Goal: Information Seeking & Learning: Learn about a topic

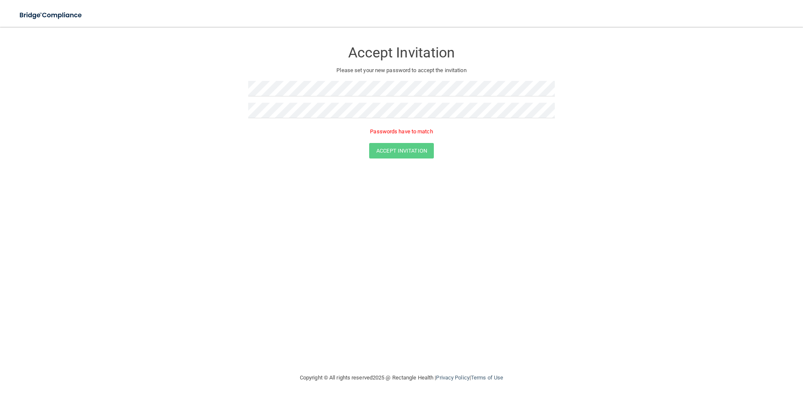
click at [410, 249] on div "Accept Invitation Please set your new password to accept the invitation Passwor…" at bounding box center [401, 200] width 769 height 330
click at [163, 94] on form "Accept Invitation Please set your new password to accept the invitation Passwor…" at bounding box center [401, 101] width 769 height 133
click at [345, 256] on div "Accept Invitation Please set your new password to accept the invitation Accept …" at bounding box center [401, 200] width 769 height 330
click at [393, 138] on button "Accept Invitation" at bounding box center [401, 139] width 65 height 16
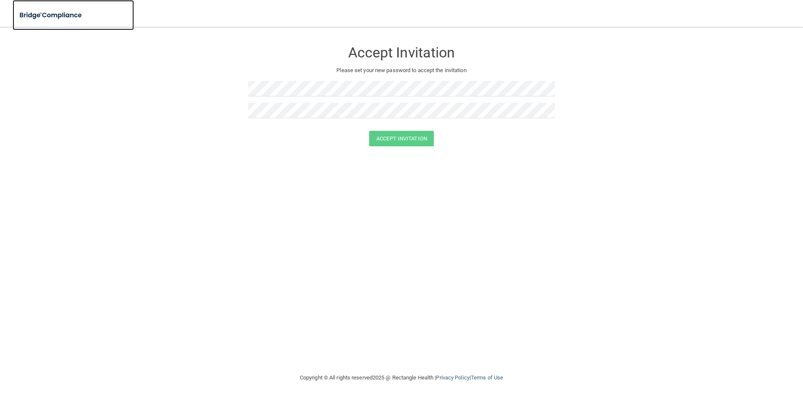
click at [39, 12] on img at bounding box center [51, 15] width 77 height 17
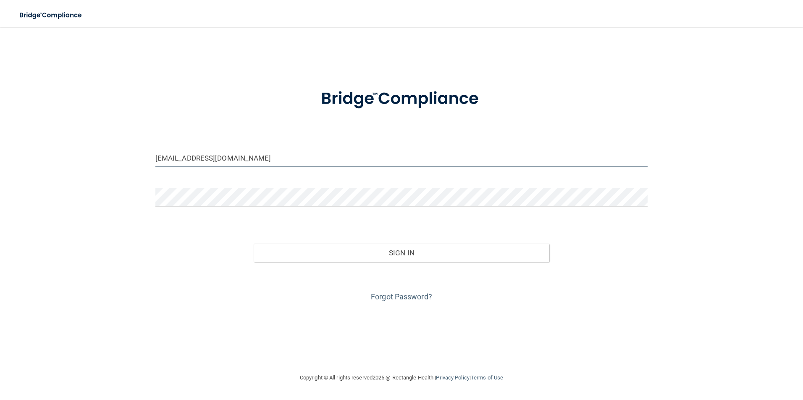
drag, startPoint x: 234, startPoint y: 160, endPoint x: 100, endPoint y: 157, distance: 133.9
click at [101, 157] on div "[EMAIL_ADDRESS][DOMAIN_NAME] Invalid email/password. You don't have permission …" at bounding box center [401, 200] width 769 height 330
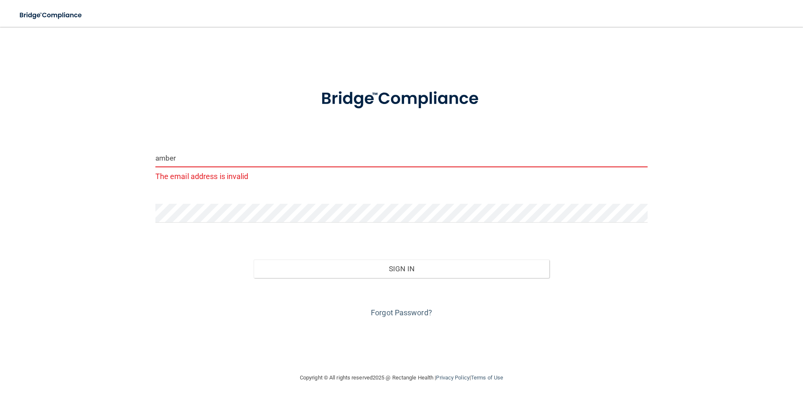
click at [136, 207] on div "amber The email address is invalid Invalid email/password. You don't have permi…" at bounding box center [401, 200] width 769 height 330
click at [193, 152] on input "amber" at bounding box center [401, 158] width 492 height 19
type input "[EMAIL_ADDRESS][DOMAIN_NAME]"
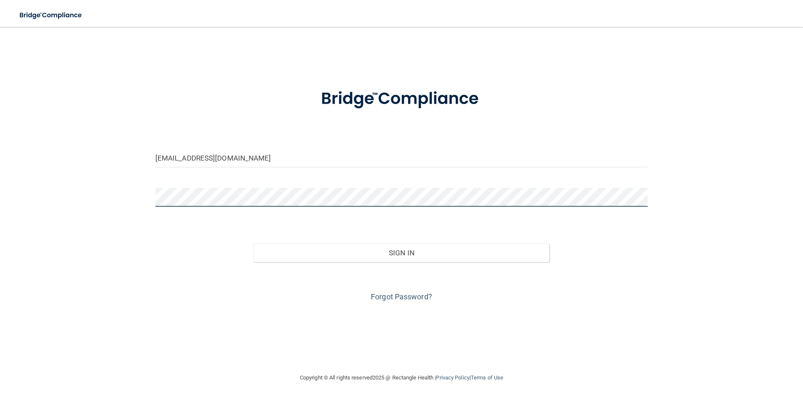
click at [254, 244] on button "Sign In" at bounding box center [402, 253] width 296 height 18
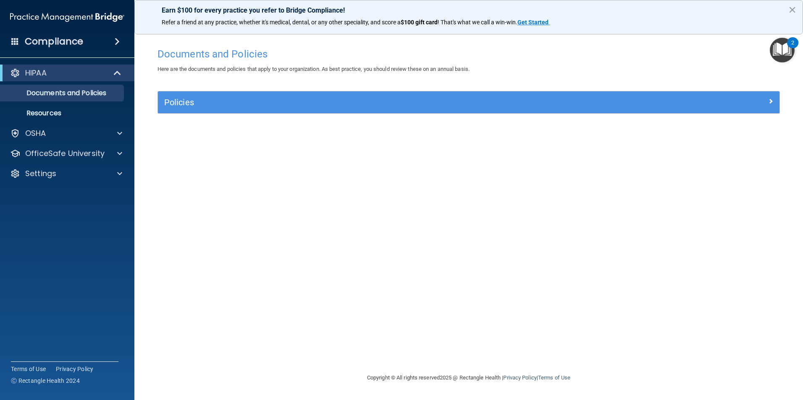
click at [240, 112] on div "Policies" at bounding box center [468, 103] width 621 height 22
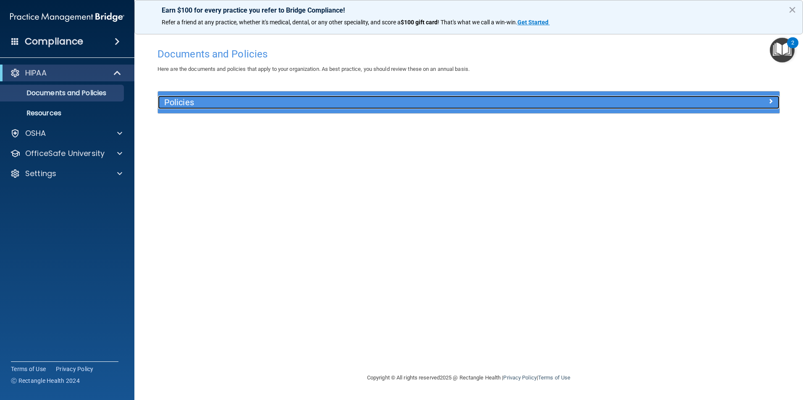
click at [240, 105] on h5 "Policies" at bounding box center [390, 102] width 453 height 9
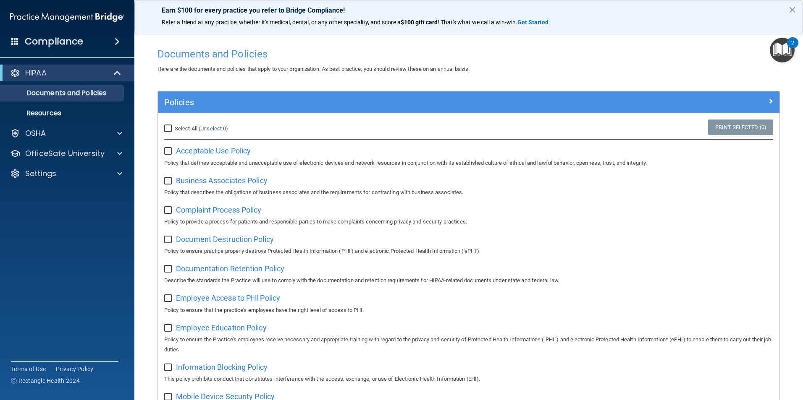
click at [169, 126] on input "Select All (Unselect 0) Unselect All" at bounding box center [169, 129] width 10 height 7
checkbox input "true"
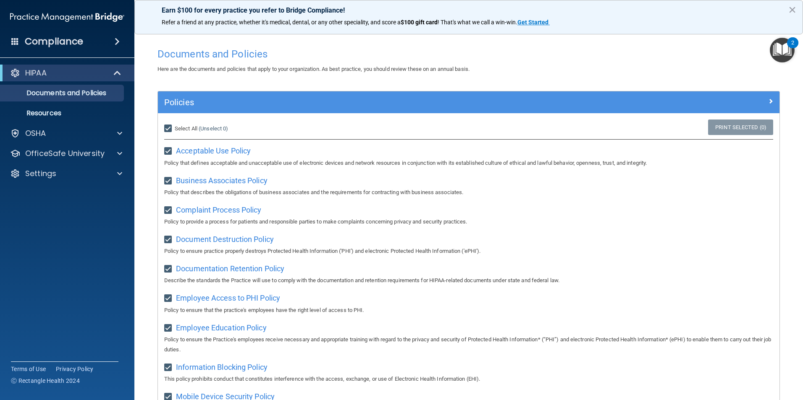
checkbox input "true"
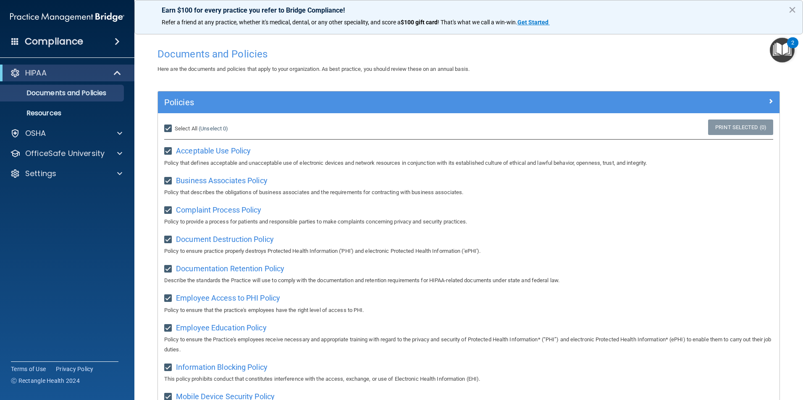
checkbox input "true"
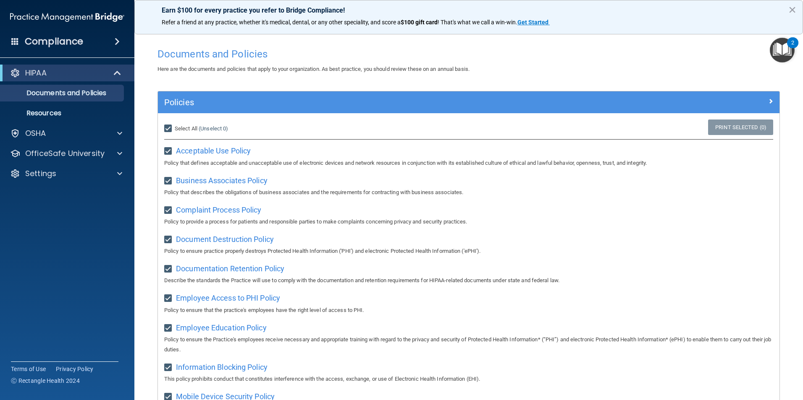
checkbox input "true"
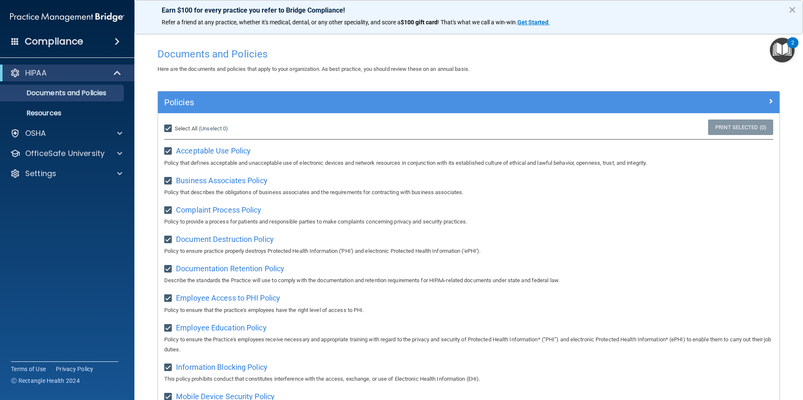
checkbox input "true"
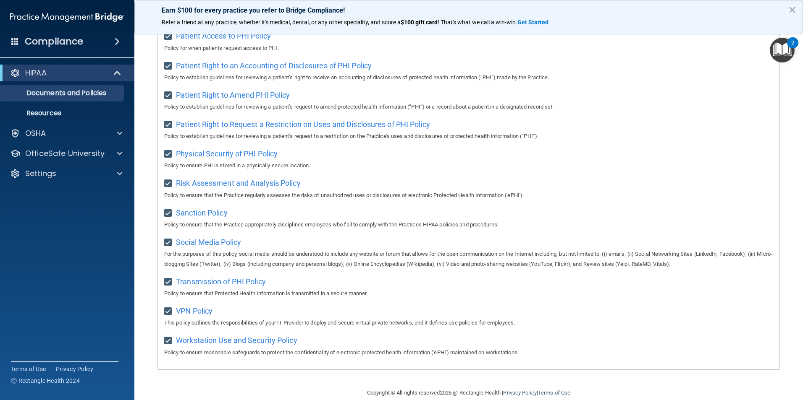
scroll to position [442, 0]
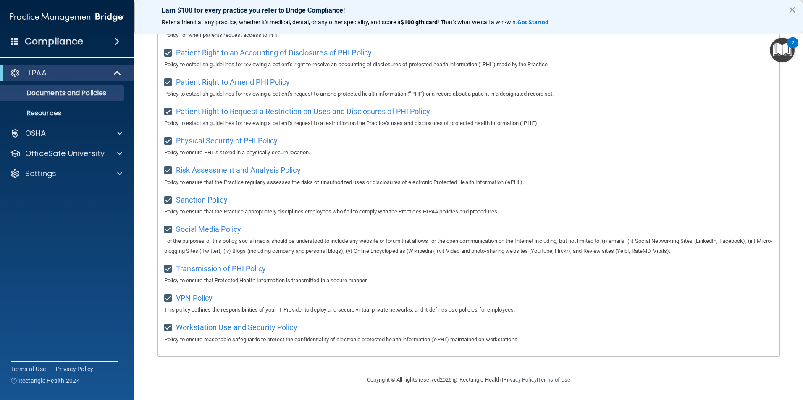
click at [242, 381] on footer "Copyright © All rights reserved 2025 @ Rectangle Health | Privacy Policy | Term…" at bounding box center [468, 379] width 635 height 25
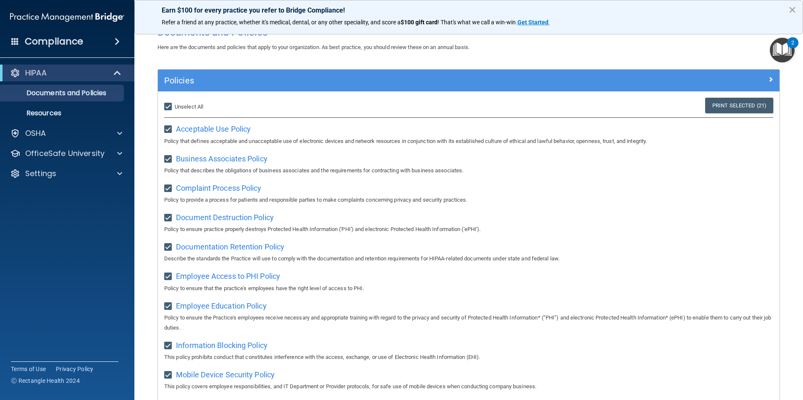
scroll to position [0, 0]
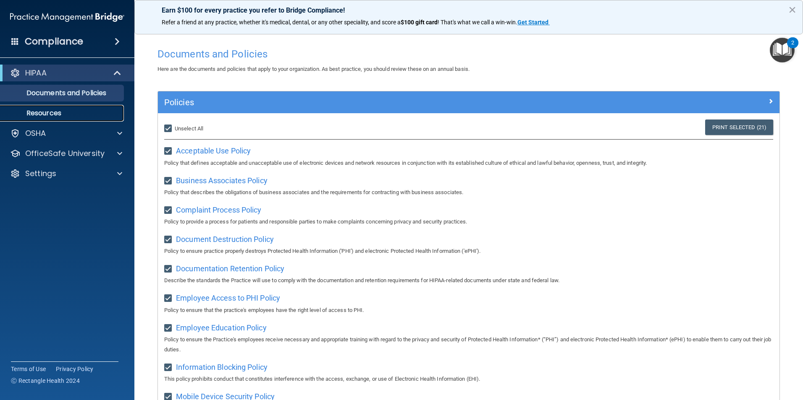
click at [49, 113] on p "Resources" at bounding box center [62, 113] width 115 height 8
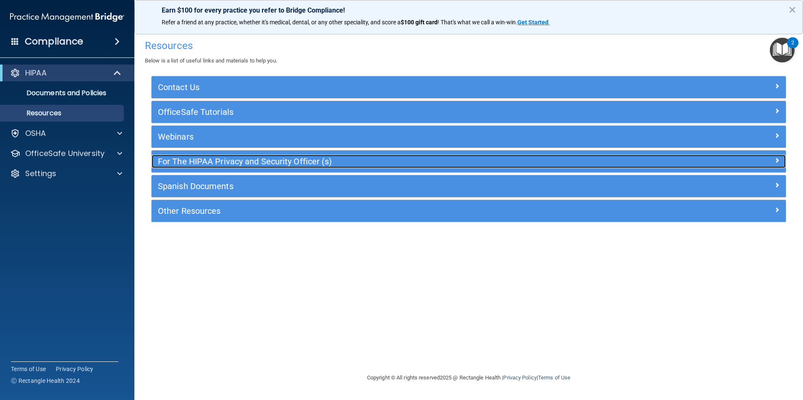
click at [199, 165] on h5 "For The HIPAA Privacy and Security Officer (s)" at bounding box center [389, 161] width 463 height 9
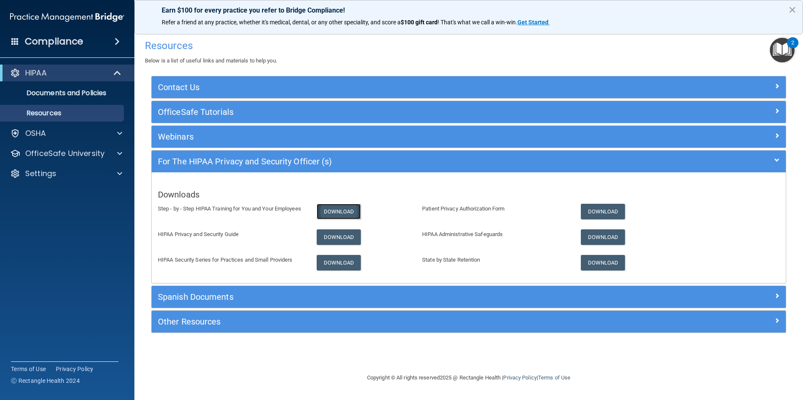
click at [324, 210] on link "Download" at bounding box center [338, 212] width 44 height 16
click at [339, 238] on link "Download" at bounding box center [338, 238] width 44 height 16
click at [37, 137] on p "OSHA" at bounding box center [35, 133] width 21 height 10
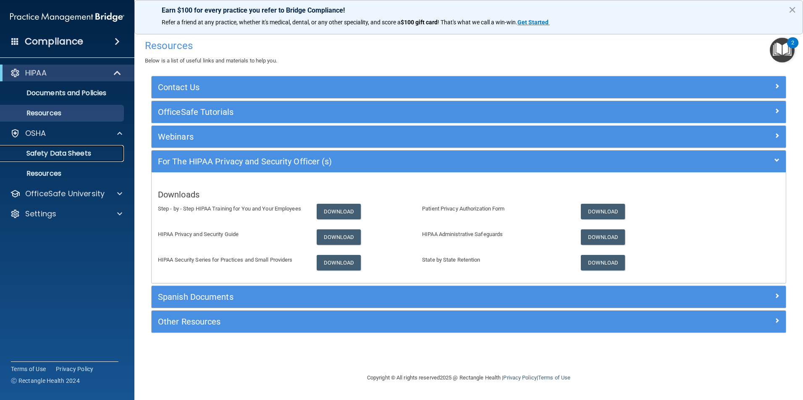
click at [40, 156] on p "Safety Data Sheets" at bounding box center [62, 153] width 115 height 8
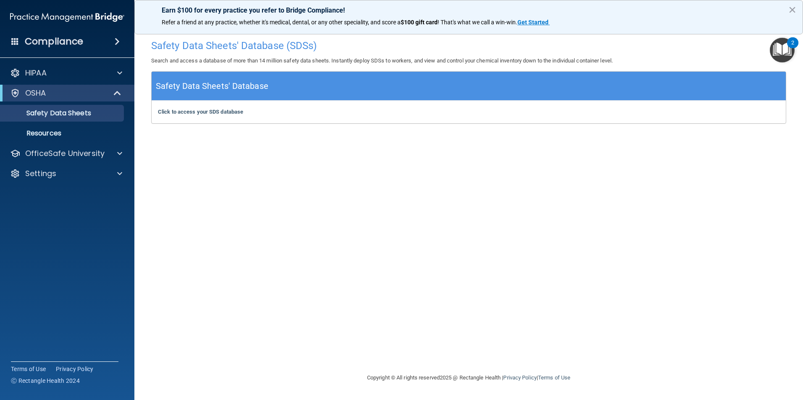
click at [781, 52] on img "Open Resource Center, 2 new notifications" at bounding box center [781, 50] width 25 height 25
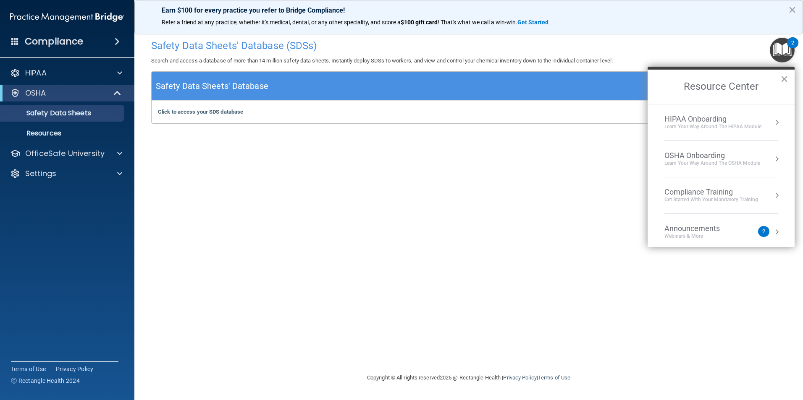
click at [691, 230] on div "Announcements" at bounding box center [700, 228] width 72 height 9
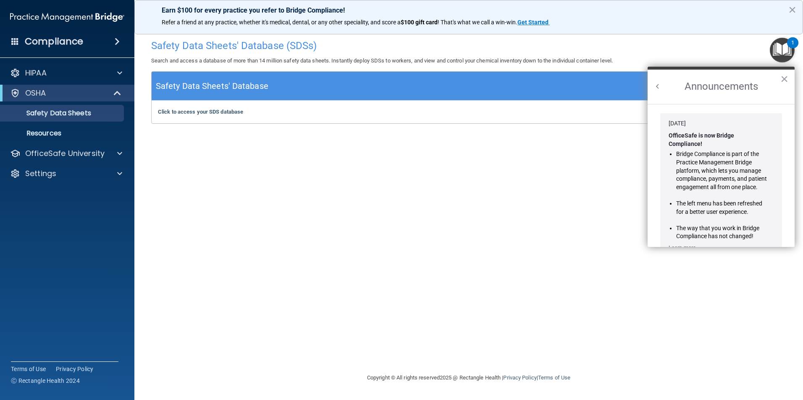
scroll to position [147, 0]
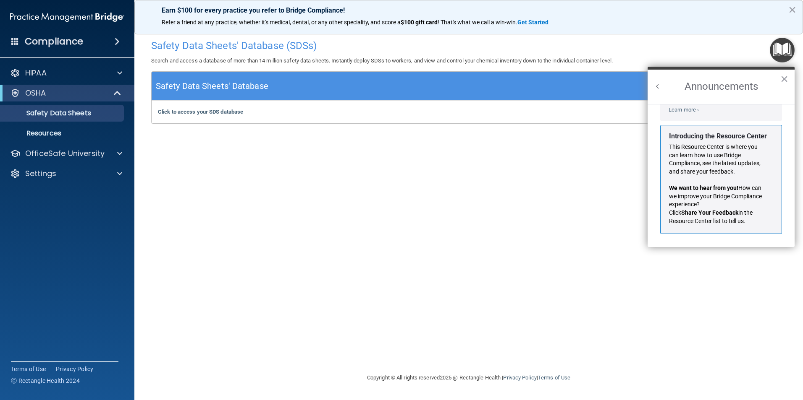
click at [779, 49] on img "Open Resource Center" at bounding box center [781, 50] width 25 height 25
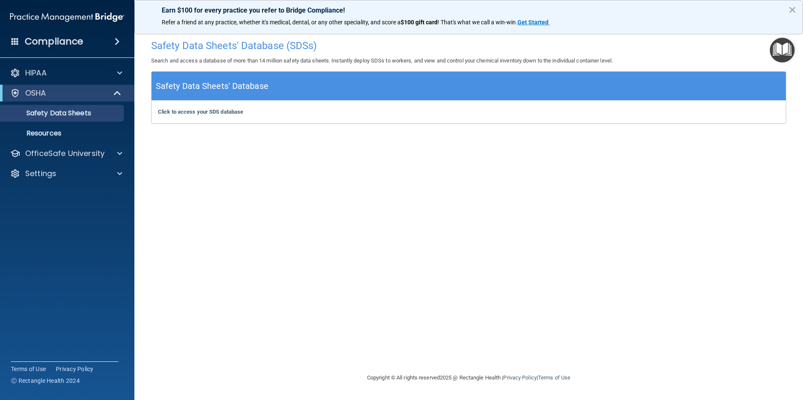
click at [775, 57] on img "Open Resource Center" at bounding box center [781, 50] width 25 height 25
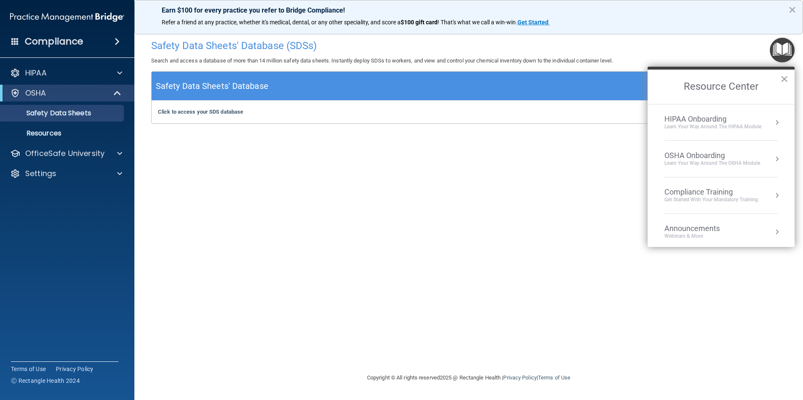
click at [702, 122] on div "HIPAA Onboarding" at bounding box center [712, 119] width 97 height 9
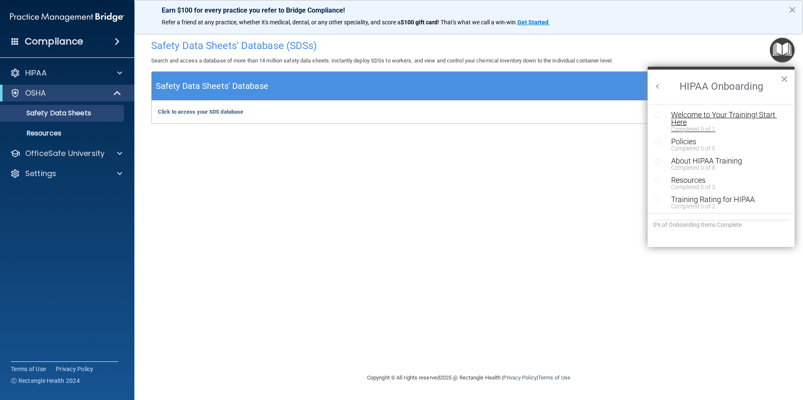
scroll to position [0, 0]
click at [657, 115] on icon "Resource Center" at bounding box center [657, 115] width 6 height 6
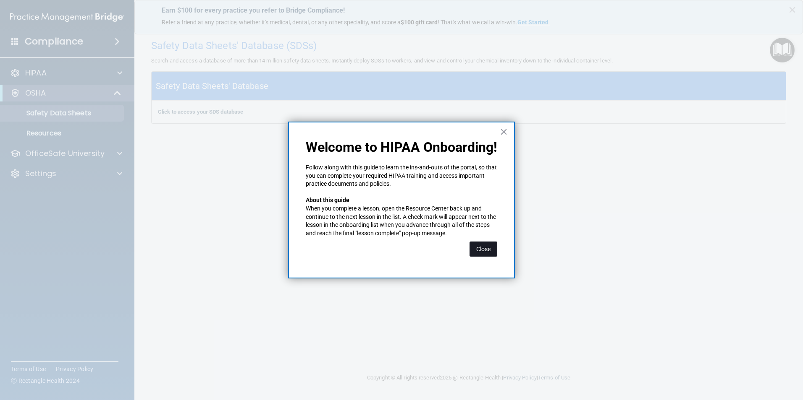
click at [483, 251] on button "Close" at bounding box center [483, 249] width 28 height 15
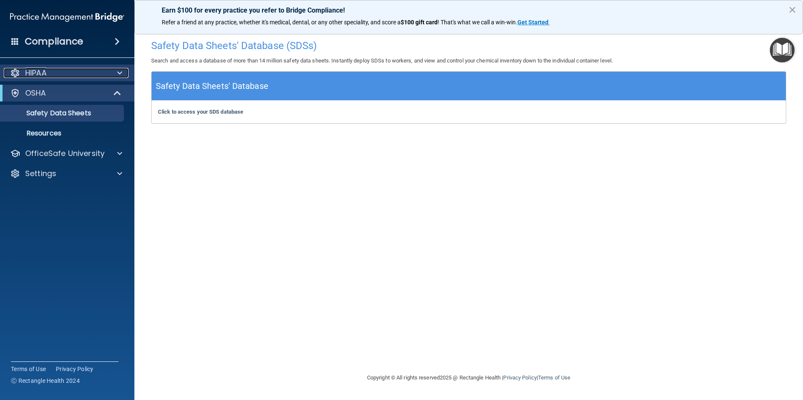
click at [113, 75] on div at bounding box center [118, 73] width 21 height 10
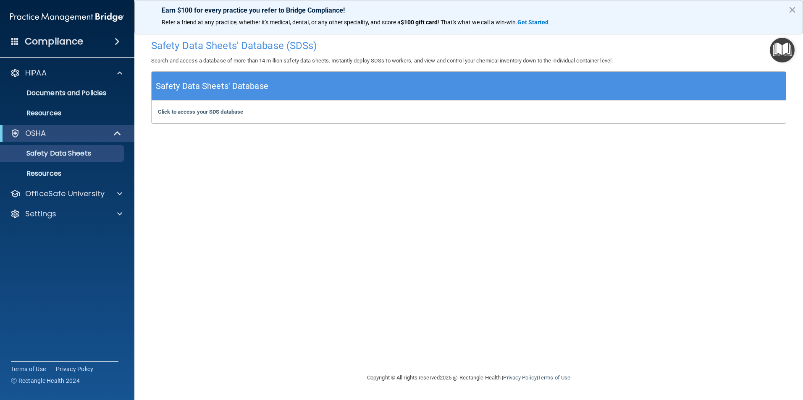
click at [793, 7] on button "×" at bounding box center [792, 9] width 8 height 13
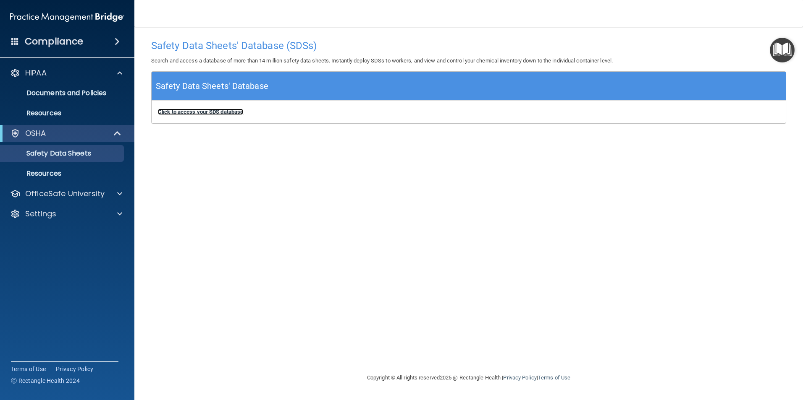
click at [194, 112] on b "Click to access your SDS database" at bounding box center [200, 112] width 85 height 6
click at [782, 49] on img "Open Resource Center" at bounding box center [781, 50] width 25 height 25
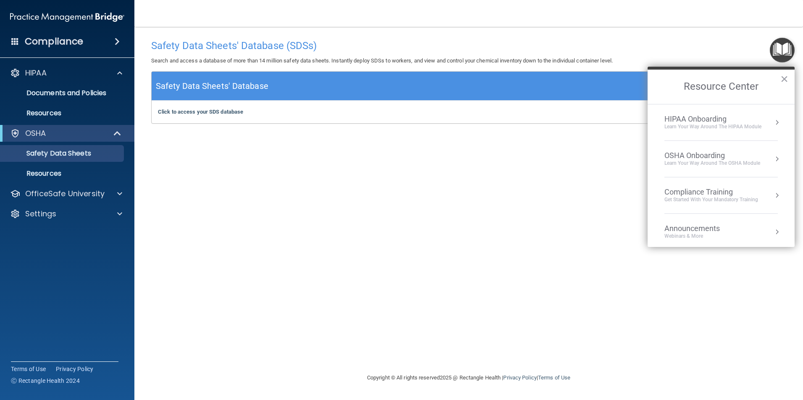
click at [714, 122] on div "HIPAA Onboarding" at bounding box center [712, 119] width 97 height 9
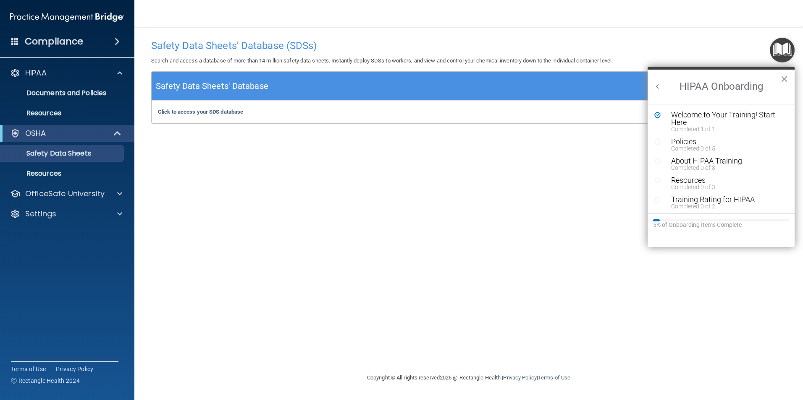
click at [655, 143] on circle "Resource Center" at bounding box center [657, 141] width 5 height 5
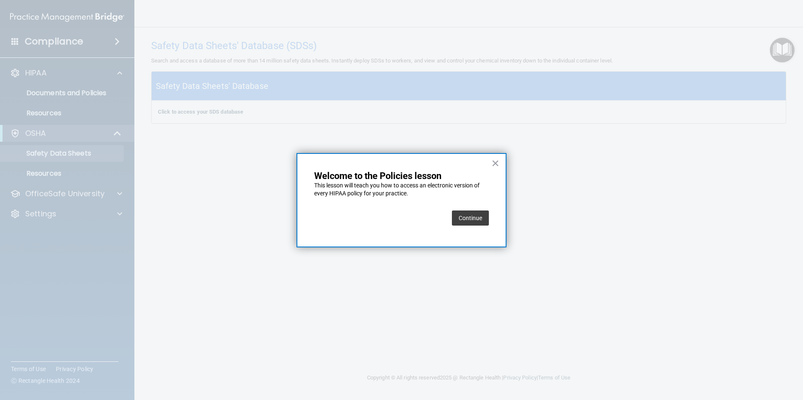
click at [468, 218] on button "Continue" at bounding box center [470, 218] width 37 height 15
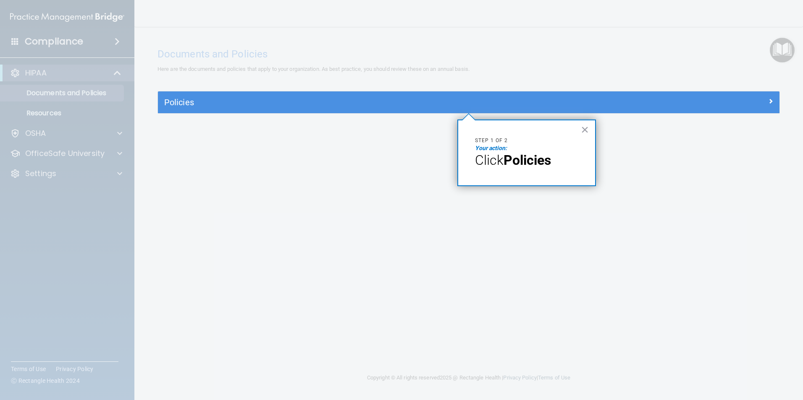
click at [473, 214] on div at bounding box center [468, 256] width 621 height 287
click at [527, 165] on strong "Policies" at bounding box center [526, 160] width 47 height 16
click at [585, 131] on button "×" at bounding box center [585, 129] width 8 height 13
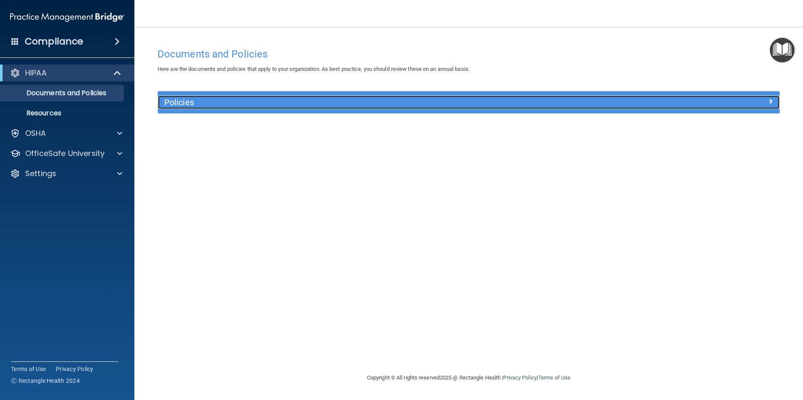
click at [254, 102] on h5 "Policies" at bounding box center [390, 102] width 453 height 9
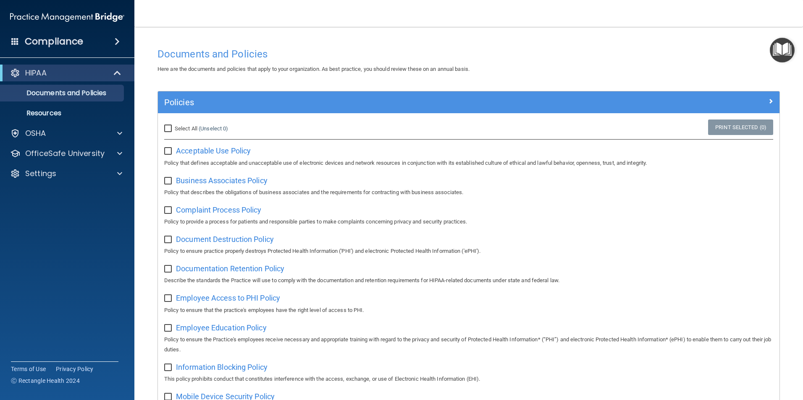
click at [172, 153] on input "checkbox" at bounding box center [169, 151] width 10 height 7
click at [166, 152] on input "checkbox" at bounding box center [169, 151] width 10 height 7
checkbox input "false"
click at [774, 52] on img "Open Resource Center" at bounding box center [781, 50] width 25 height 25
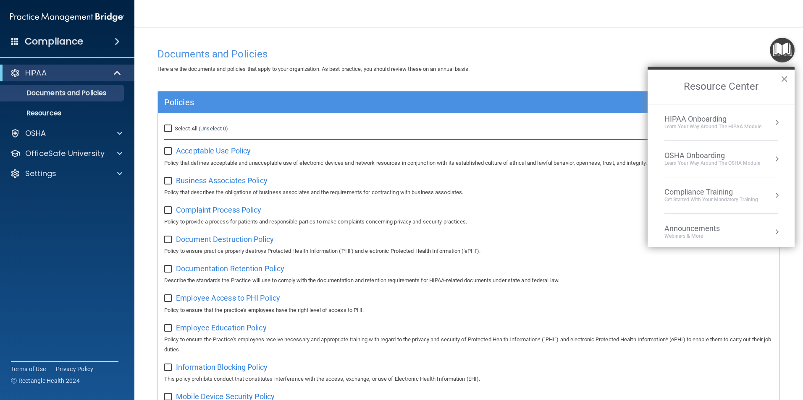
click at [716, 124] on div "Learn Your Way around the HIPAA module" at bounding box center [712, 126] width 97 height 7
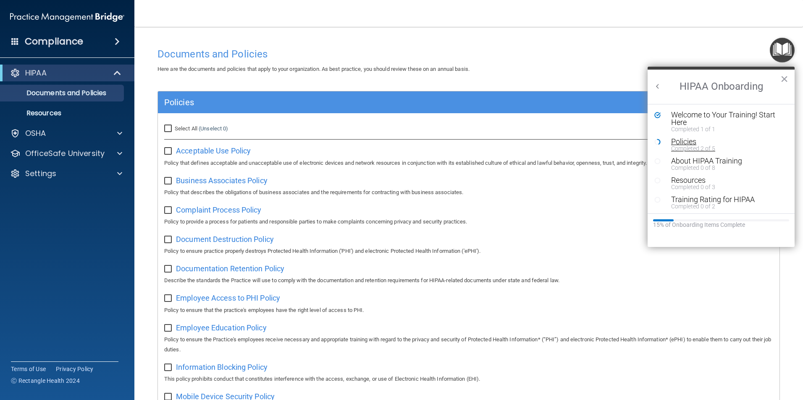
click at [685, 143] on div "Policies" at bounding box center [724, 142] width 106 height 8
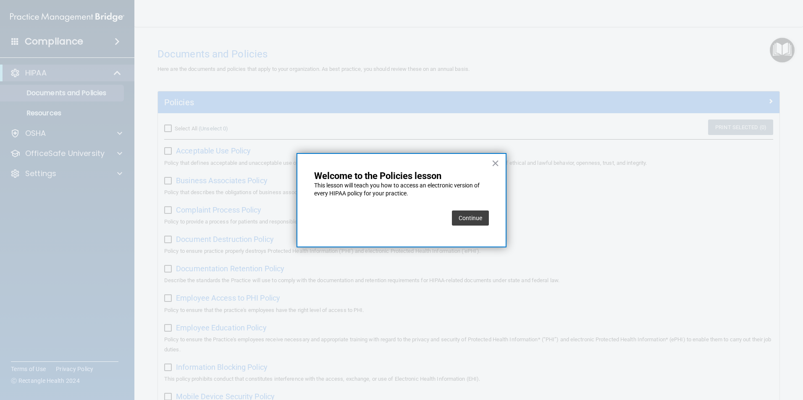
click at [479, 221] on button "Continue" at bounding box center [470, 218] width 37 height 15
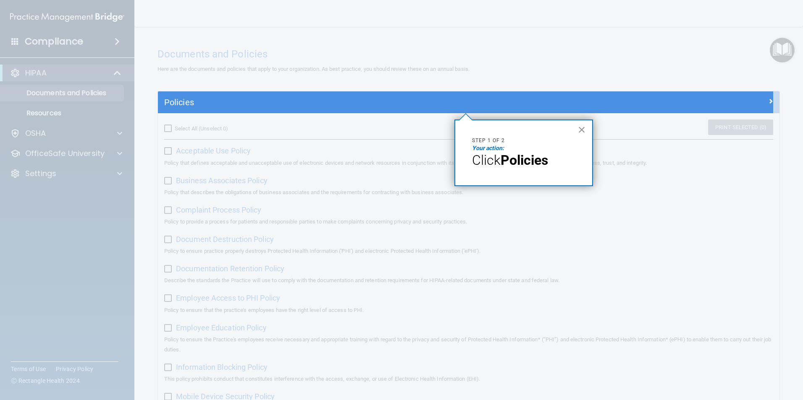
click at [583, 131] on button "×" at bounding box center [582, 129] width 8 height 13
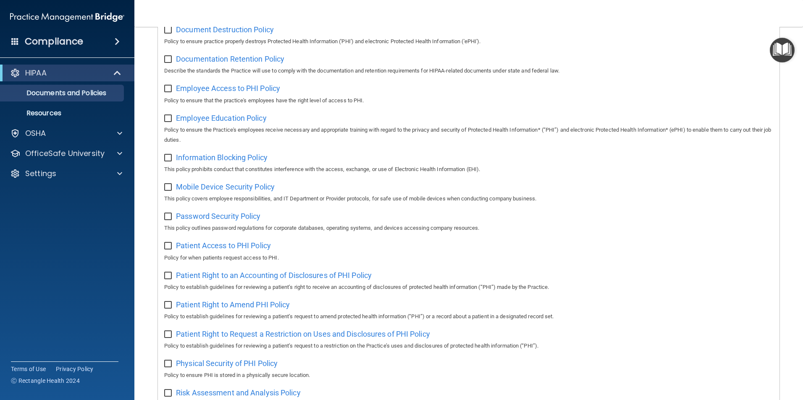
scroll to position [84, 0]
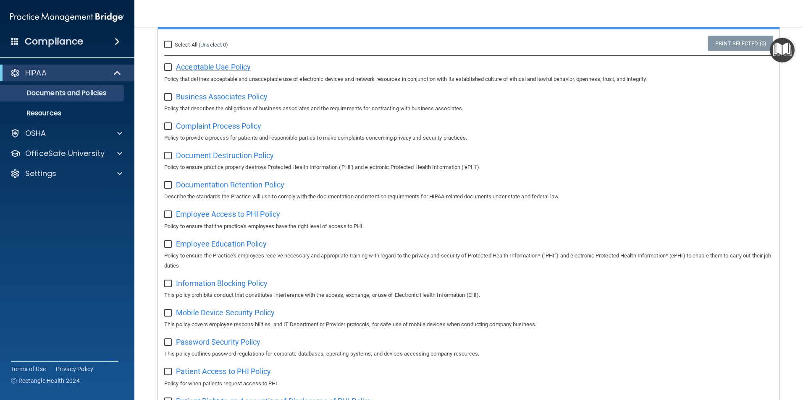
click at [224, 67] on span "Acceptable Use Policy" at bounding box center [213, 67] width 75 height 9
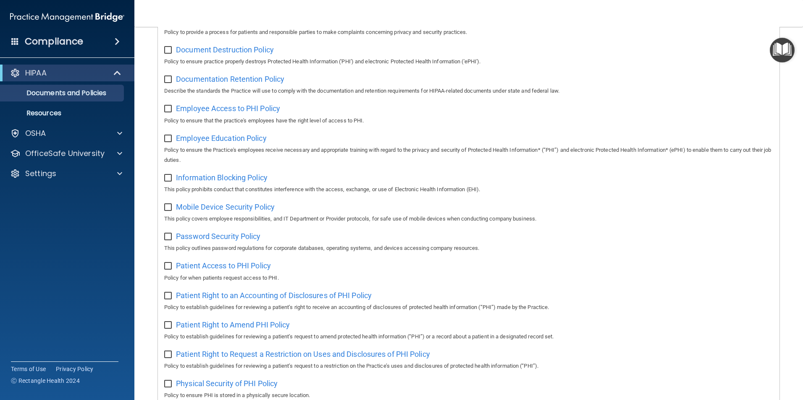
scroll to position [0, 0]
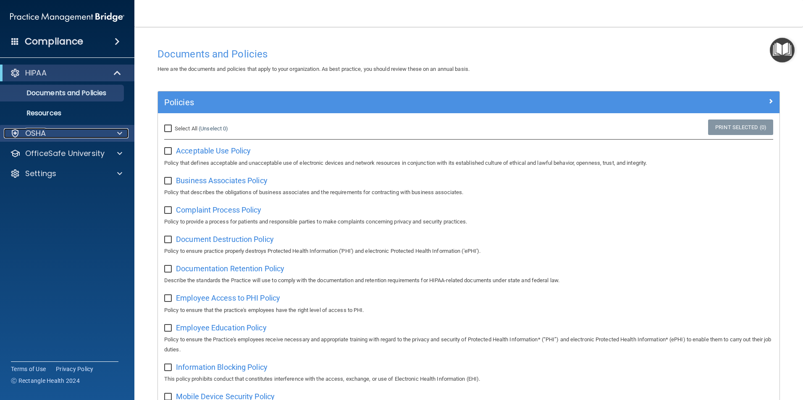
click at [113, 131] on div at bounding box center [118, 133] width 21 height 10
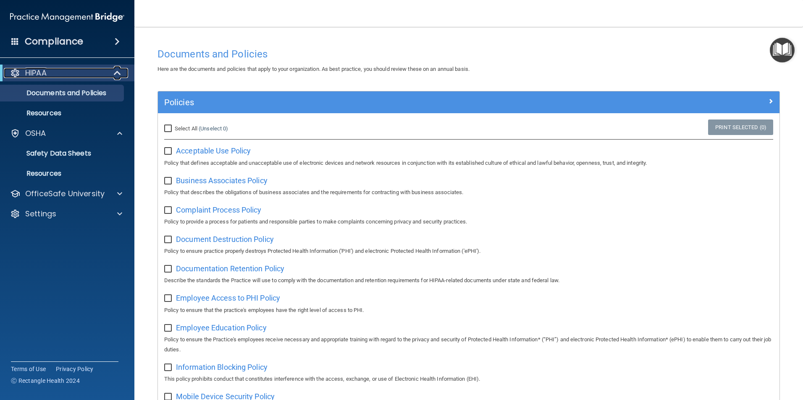
click at [115, 69] on span at bounding box center [118, 73] width 7 height 10
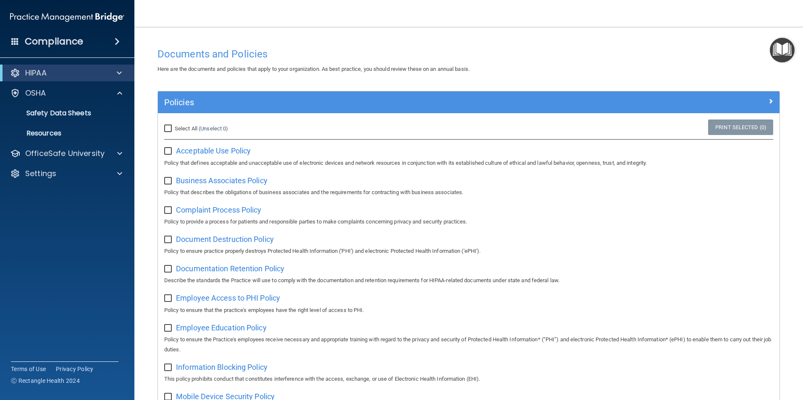
click at [120, 42] on span at bounding box center [117, 42] width 5 height 10
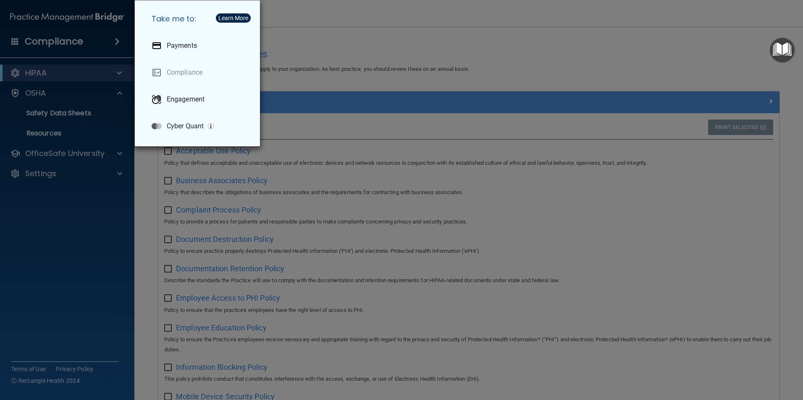
click at [121, 42] on div "Take me to: Payments Compliance Engagement Cyber Quant" at bounding box center [401, 200] width 803 height 400
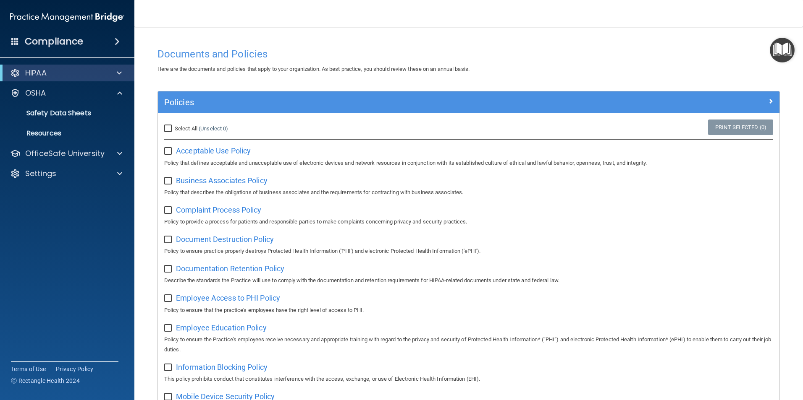
click at [787, 46] on img "Open Resource Center" at bounding box center [781, 50] width 25 height 25
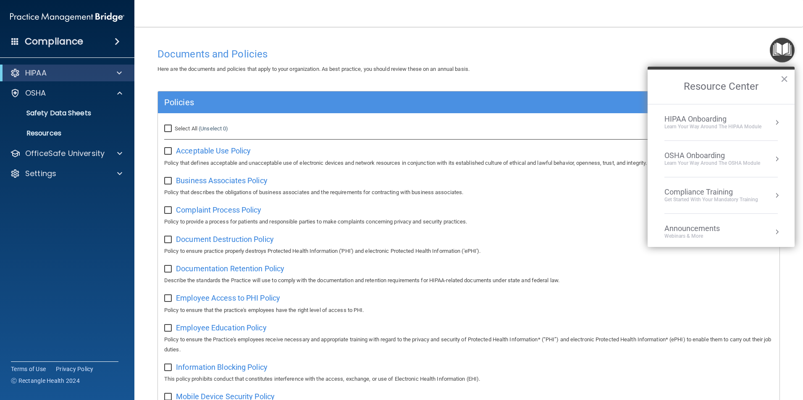
scroll to position [47, 0]
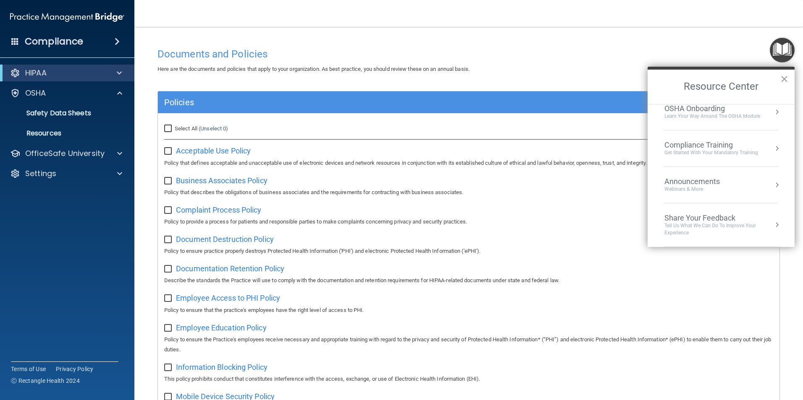
click at [735, 146] on div "Compliance Training" at bounding box center [711, 145] width 94 height 9
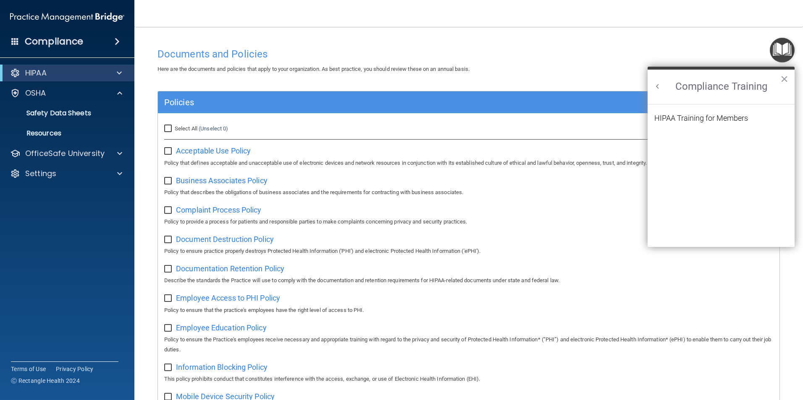
scroll to position [0, 0]
click at [702, 115] on div "HIPAA Training for Members" at bounding box center [701, 119] width 94 height 8
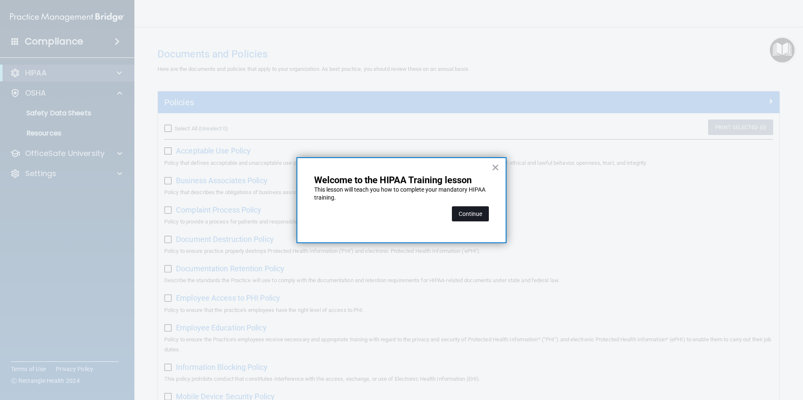
click at [465, 215] on button "Continue" at bounding box center [470, 214] width 37 height 15
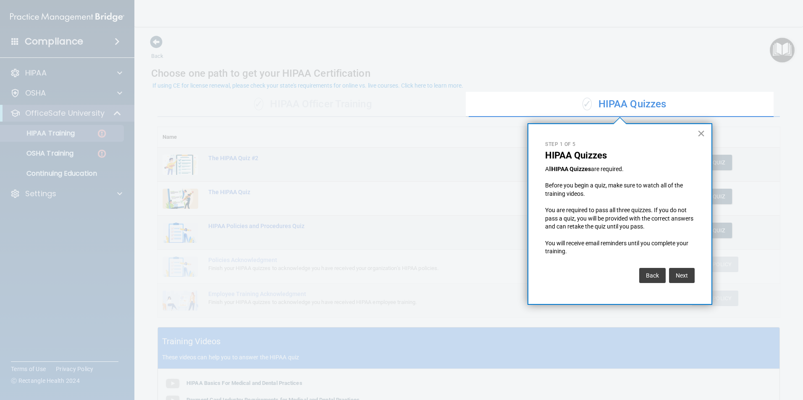
click at [699, 130] on button "×" at bounding box center [701, 133] width 8 height 13
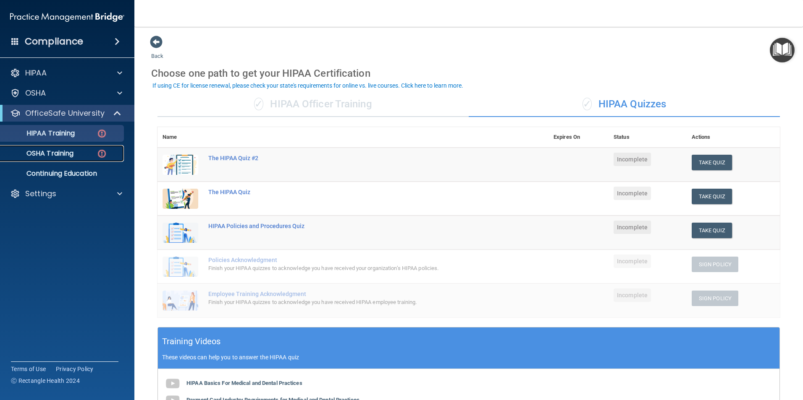
click at [66, 159] on link "OSHA Training" at bounding box center [58, 153] width 132 height 17
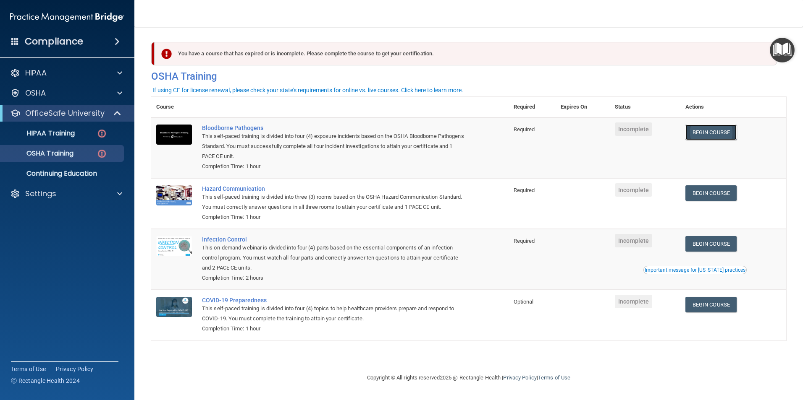
click at [706, 135] on link "Begin Course" at bounding box center [710, 133] width 51 height 16
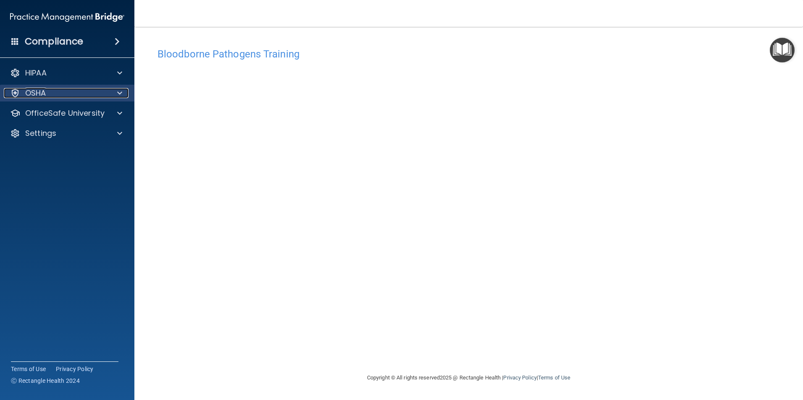
click at [37, 97] on p "OSHA" at bounding box center [35, 93] width 21 height 10
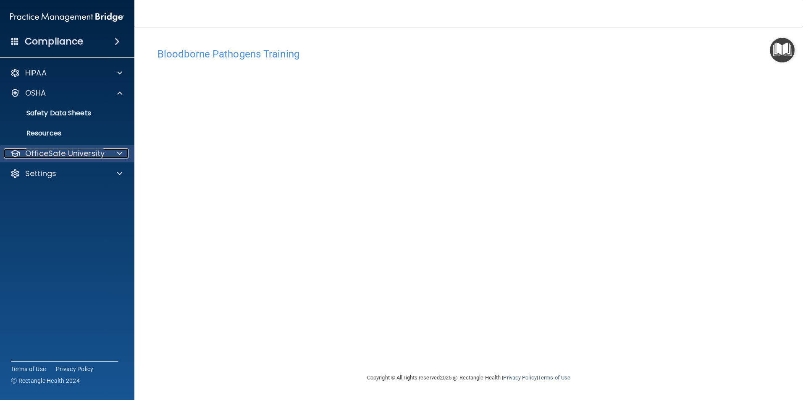
click at [43, 153] on p "OfficeSafe University" at bounding box center [64, 154] width 79 height 10
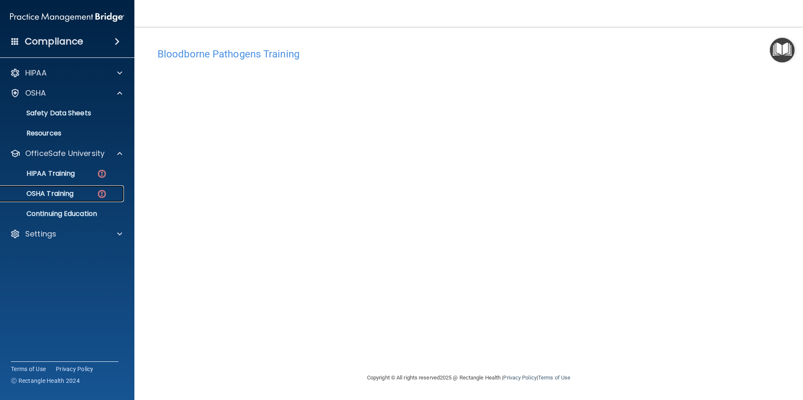
click at [63, 192] on p "OSHA Training" at bounding box center [39, 194] width 68 height 8
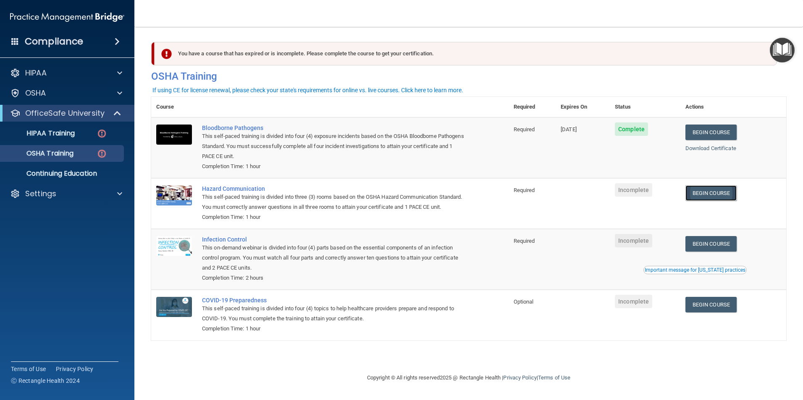
click at [712, 196] on link "Begin Course" at bounding box center [710, 194] width 51 height 16
